Goal: Find contact information: Find contact information

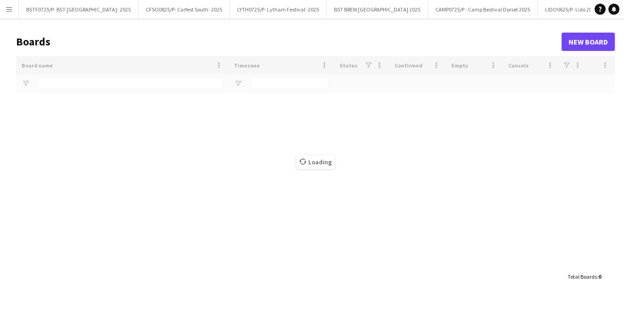
type input "***"
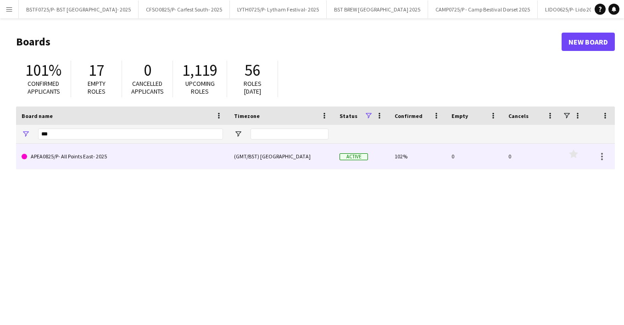
click at [69, 156] on link "APEA0825/P- All Points East- 2025" at bounding box center [123, 157] width 202 height 26
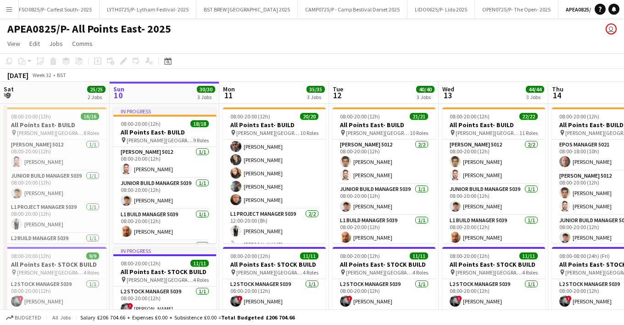
scroll to position [341, 0]
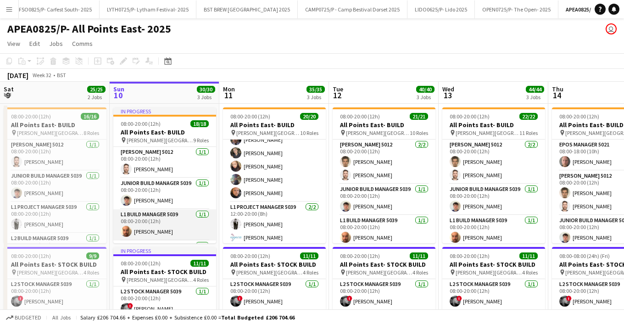
click at [155, 232] on app-card-role "L1 Build Manager 5039 [DATE] 08:00-20:00 (12h) [PERSON_NAME]" at bounding box center [164, 224] width 103 height 31
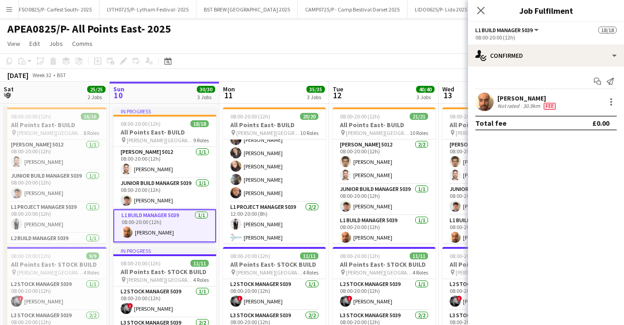
click at [512, 101] on div "[PERSON_NAME]" at bounding box center [528, 98] width 60 height 8
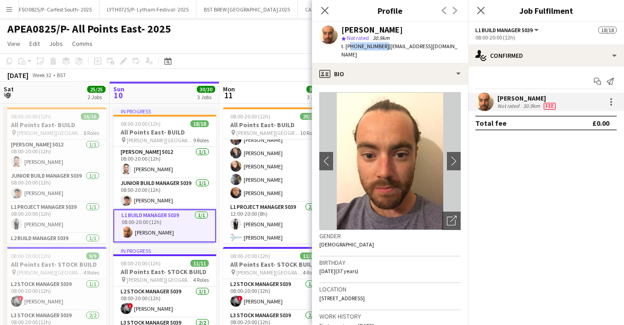
drag, startPoint x: 380, startPoint y: 47, endPoint x: 348, endPoint y: 47, distance: 32.1
click at [348, 47] on div "t. [PHONE_NUMBER] | [EMAIL_ADDRESS][DOMAIN_NAME]" at bounding box center [401, 50] width 119 height 17
copy span "07891000368"
click at [327, 8] on icon at bounding box center [324, 10] width 9 height 9
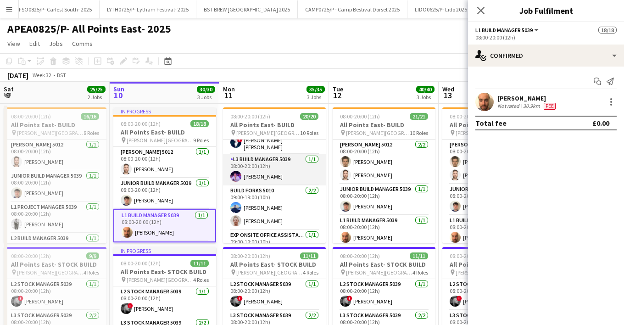
scroll to position [0, 0]
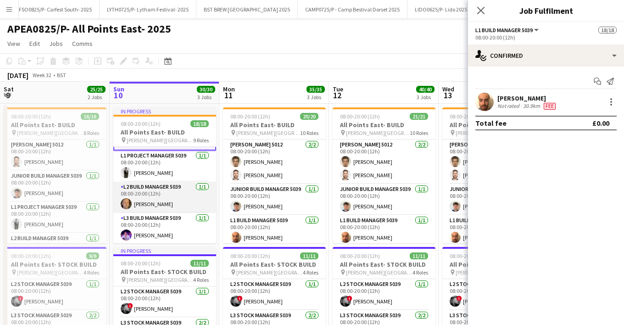
click at [144, 199] on app-card-role "L2 Build Manager 5039 [DATE] 08:00-20:00 (12h) [PERSON_NAME]" at bounding box center [164, 197] width 103 height 31
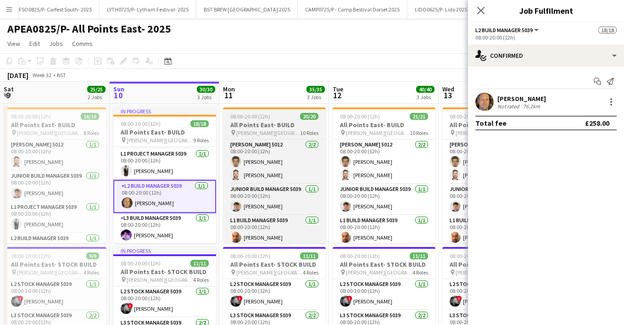
scroll to position [91, 0]
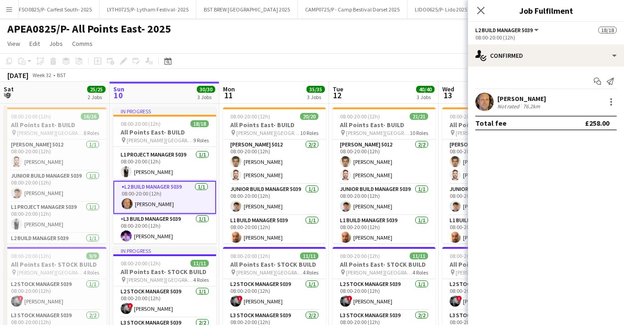
click at [506, 100] on div "[PERSON_NAME]" at bounding box center [522, 99] width 49 height 8
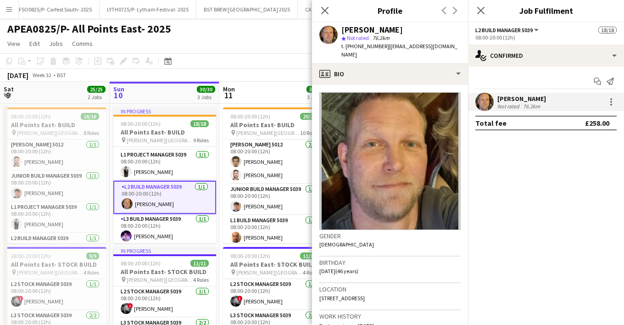
click at [380, 45] on div "t. [PHONE_NUMBER] | [EMAIL_ADDRESS][DOMAIN_NAME]" at bounding box center [401, 50] width 119 height 17
click at [378, 49] on span "t. [PHONE_NUMBER]" at bounding box center [366, 46] width 48 height 7
click at [381, 45] on span "t. [PHONE_NUMBER]" at bounding box center [366, 46] width 48 height 7
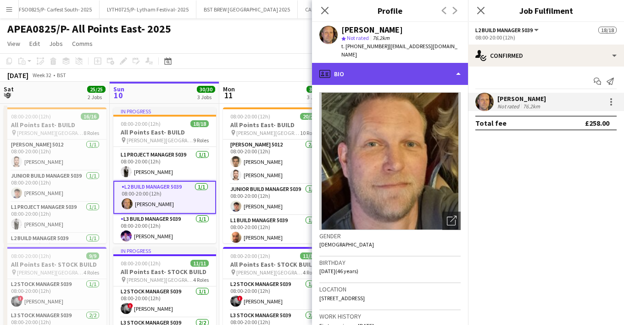
click at [384, 63] on div "profile Bio" at bounding box center [390, 74] width 156 height 22
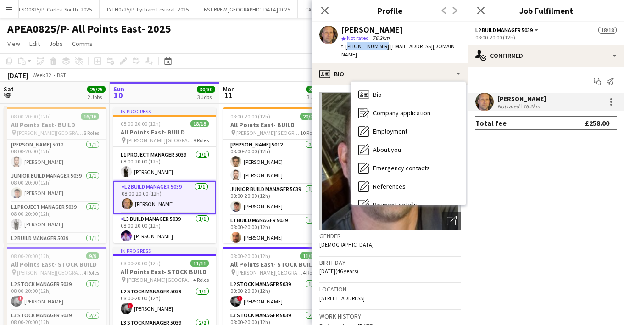
drag, startPoint x: 381, startPoint y: 46, endPoint x: 347, endPoint y: 46, distance: 34.0
click at [347, 46] on span "t. [PHONE_NUMBER]" at bounding box center [366, 46] width 48 height 7
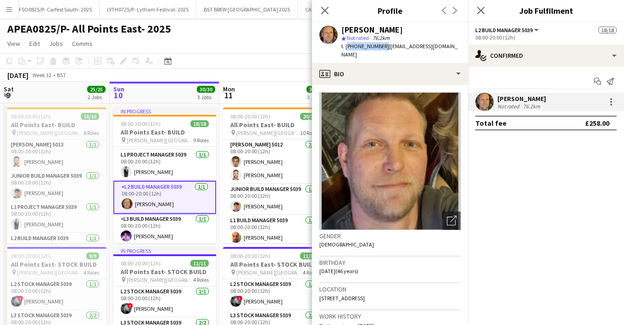
copy span "[PHONE_NUMBER]"
